Goal: Find specific page/section: Find specific page/section

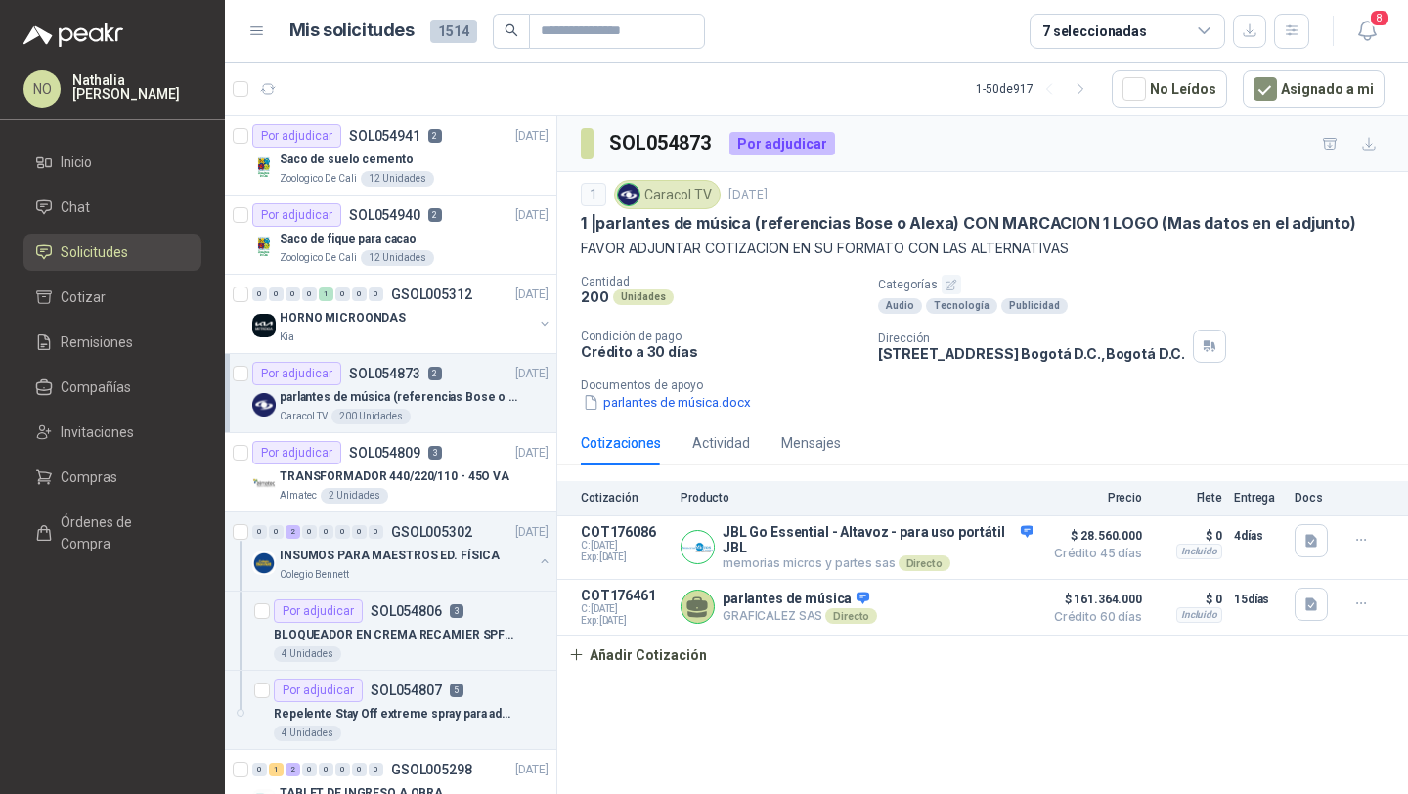
scroll to position [7, 0]
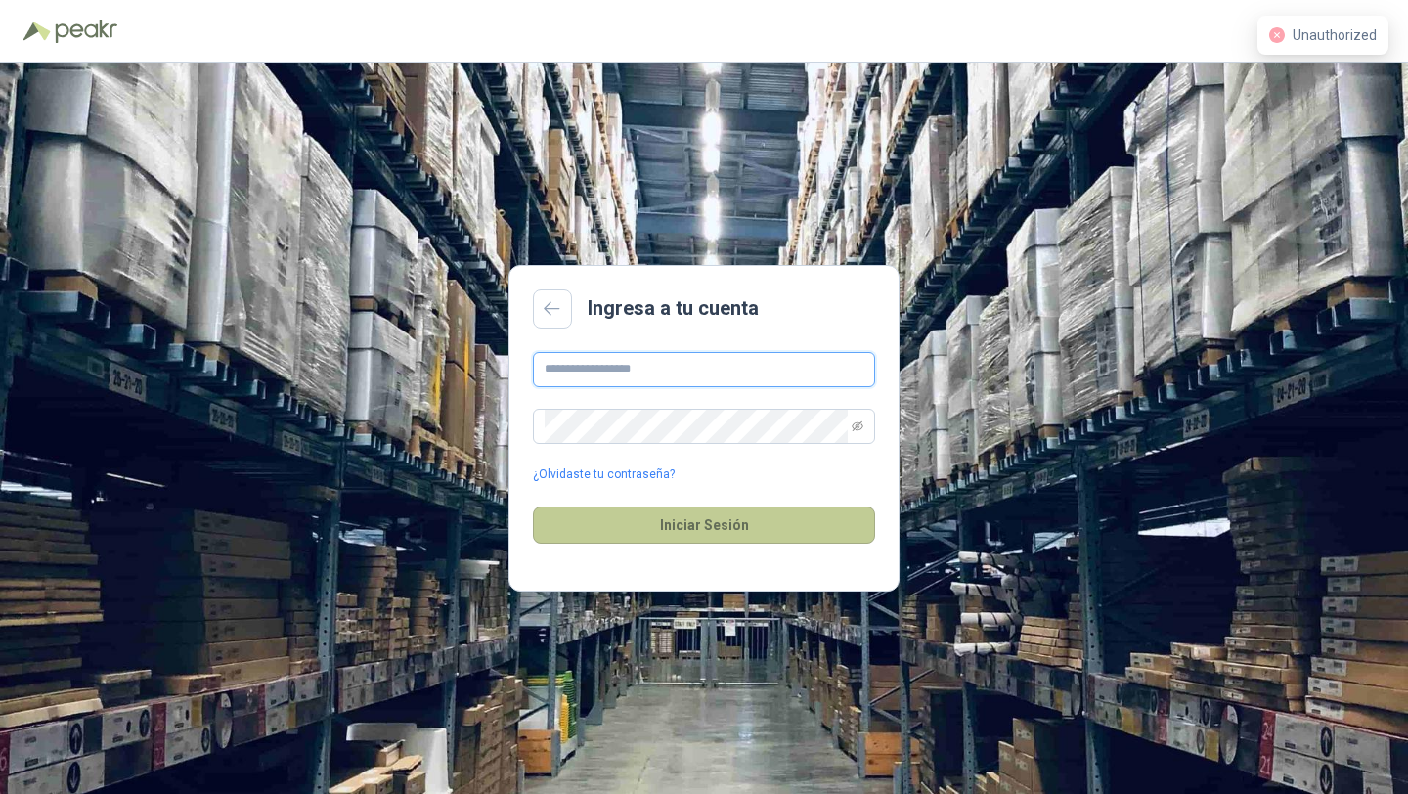
type input "**********"
click at [805, 518] on button "Iniciar Sesión" at bounding box center [704, 524] width 342 height 37
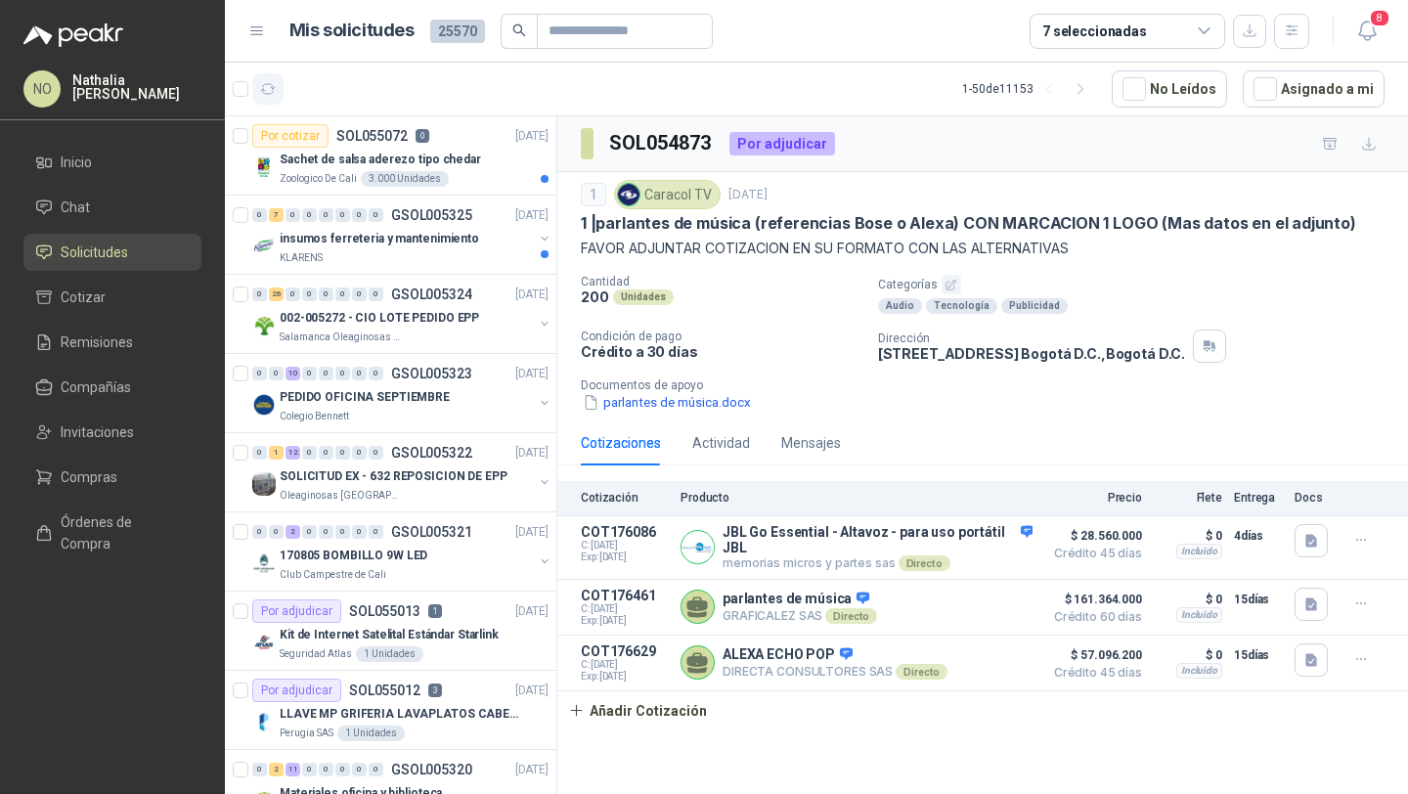
click at [261, 82] on icon "button" at bounding box center [268, 89] width 17 height 17
click at [471, 151] on div "Sachet de salsa aderezo tipo chedar" at bounding box center [414, 159] width 269 height 23
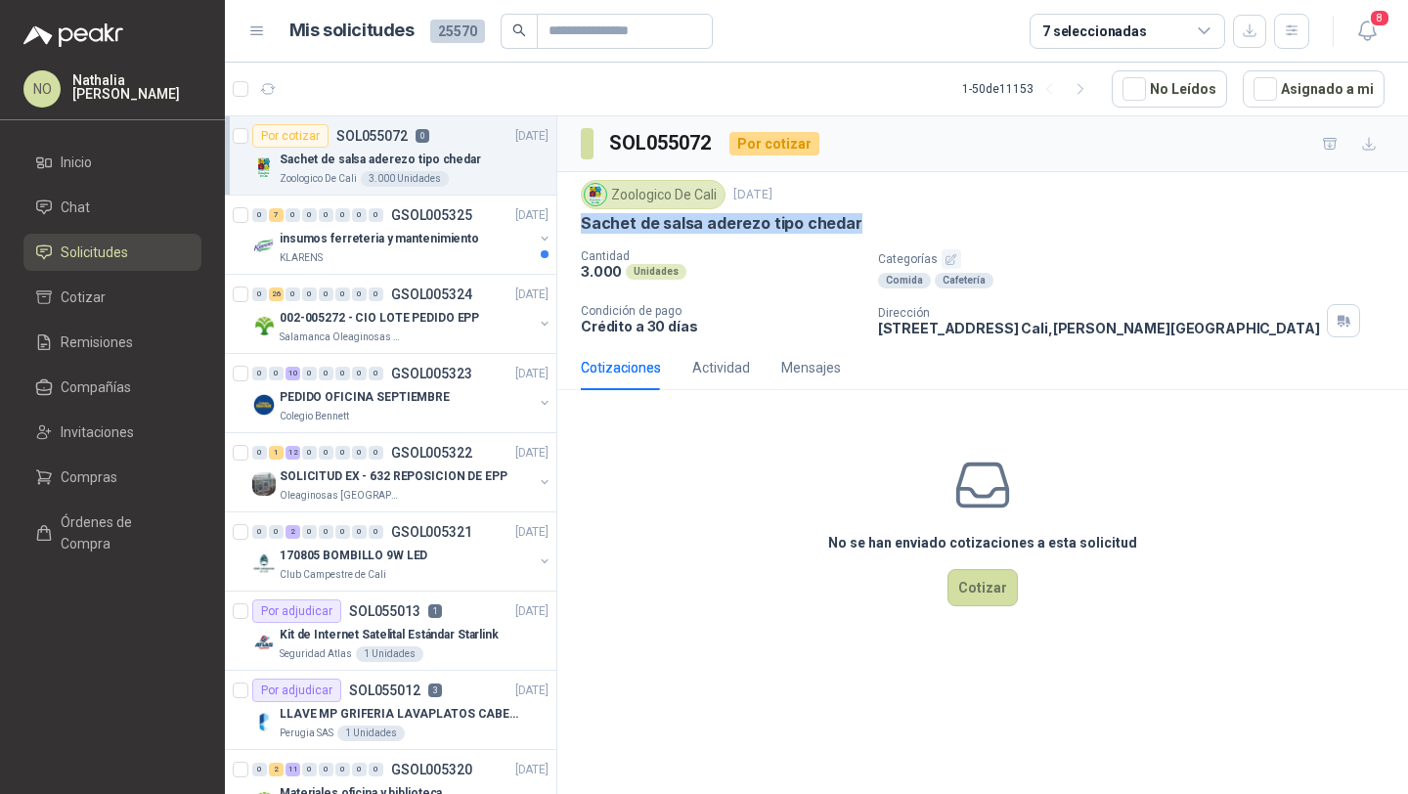
drag, startPoint x: 573, startPoint y: 226, endPoint x: 871, endPoint y: 226, distance: 298.2
click at [871, 226] on div "Zoologico De Cali 6 sept, 2025 Sachet de salsa aderezo tipo chedar Cantidad 3.0…" at bounding box center [982, 258] width 851 height 173
copy p "Sachet de salsa aderezo tipo chedar"
click at [471, 253] on div "KLARENS" at bounding box center [406, 258] width 253 height 16
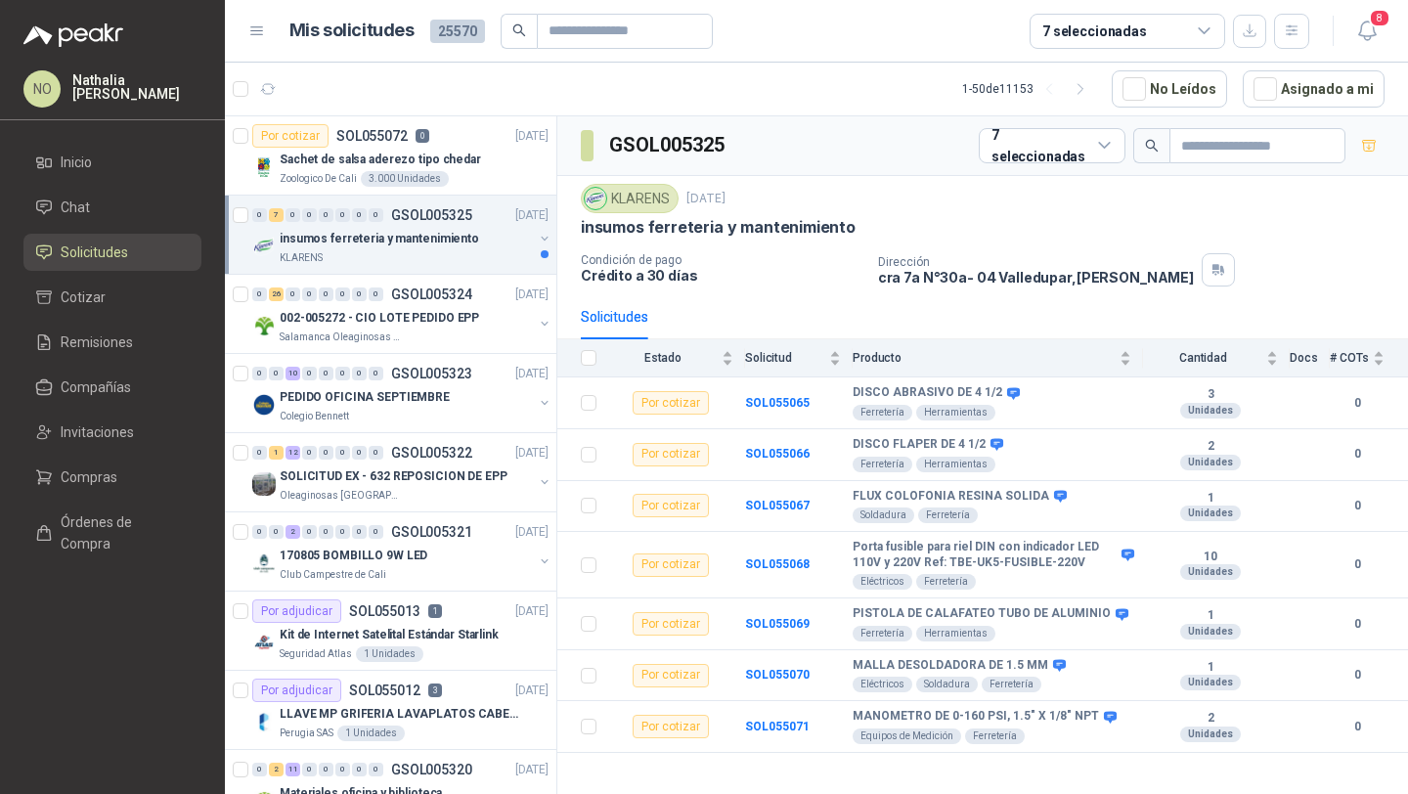
click at [471, 253] on div "KLARENS" at bounding box center [406, 258] width 253 height 16
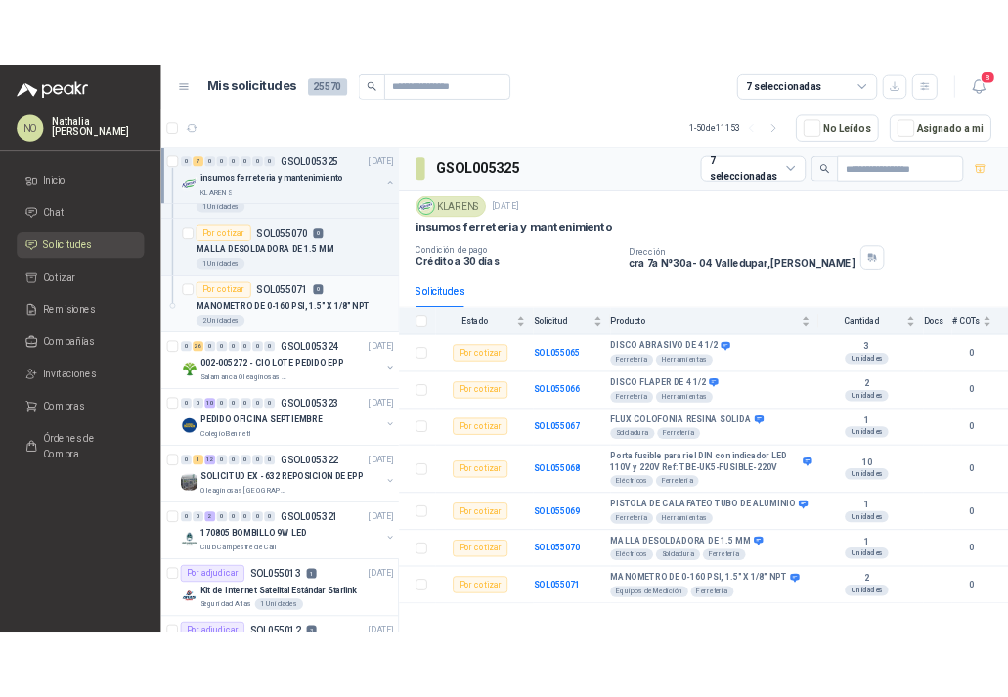
scroll to position [457, 0]
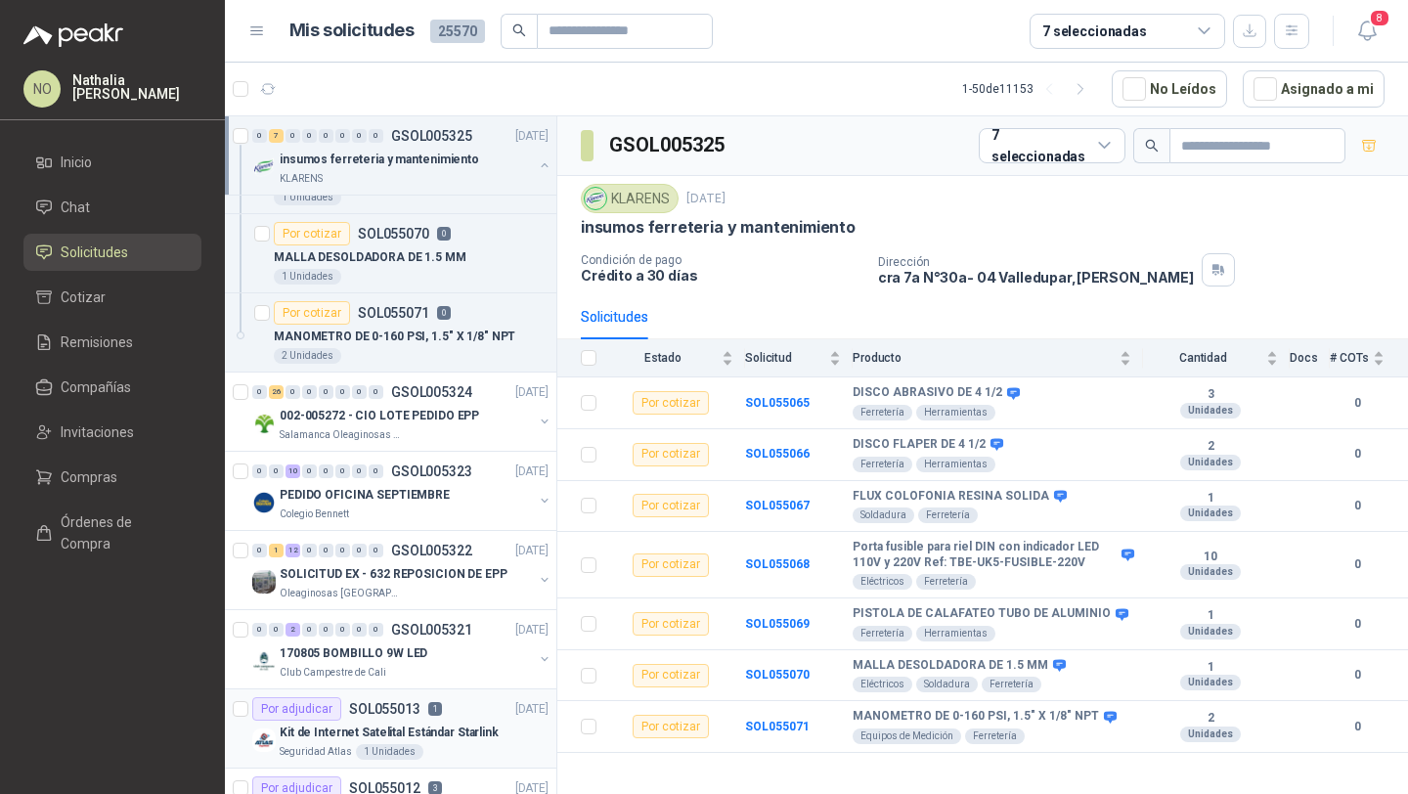
click at [361, 721] on div "Kit de Internet Satelital Estándar Starlink" at bounding box center [414, 732] width 269 height 23
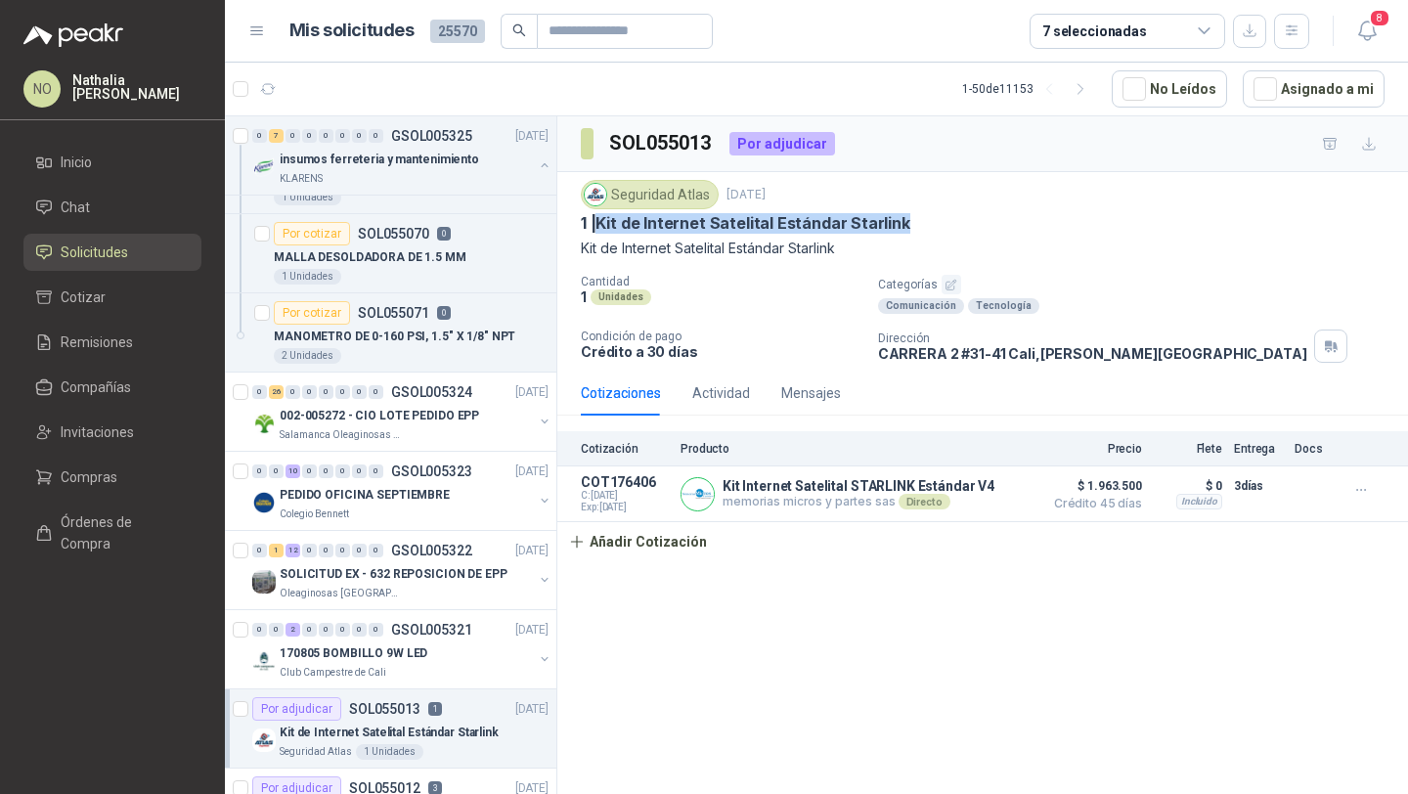
drag, startPoint x: 597, startPoint y: 225, endPoint x: 926, endPoint y: 234, distance: 328.6
click at [926, 234] on div "Seguridad Atlas 5 sept, 2025 1 | Kit de Internet Satelital Estándar Starlink K…" at bounding box center [983, 219] width 804 height 79
